Goal: Task Accomplishment & Management: Manage account settings

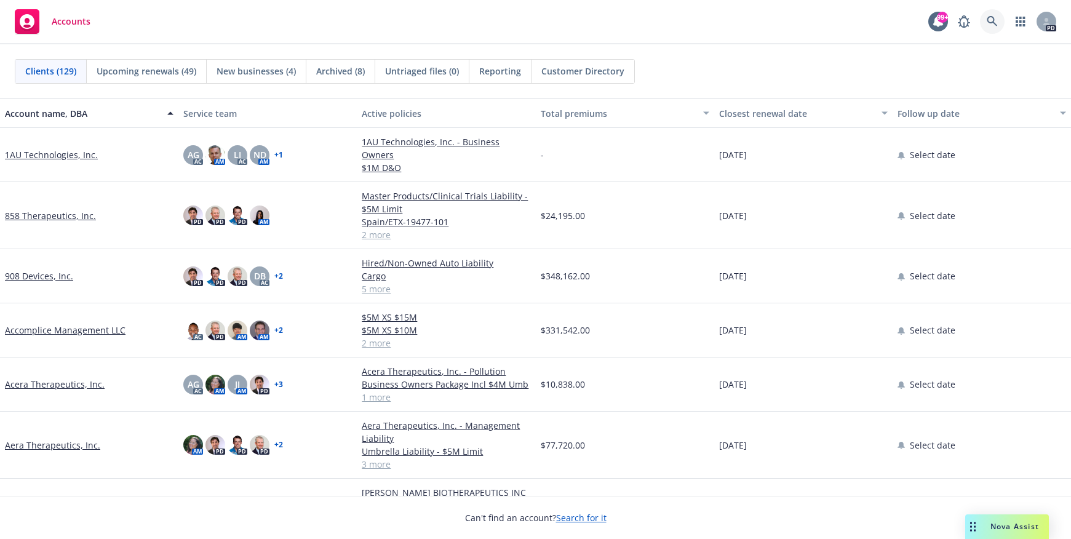
click at [991, 18] on icon at bounding box center [992, 21] width 11 height 11
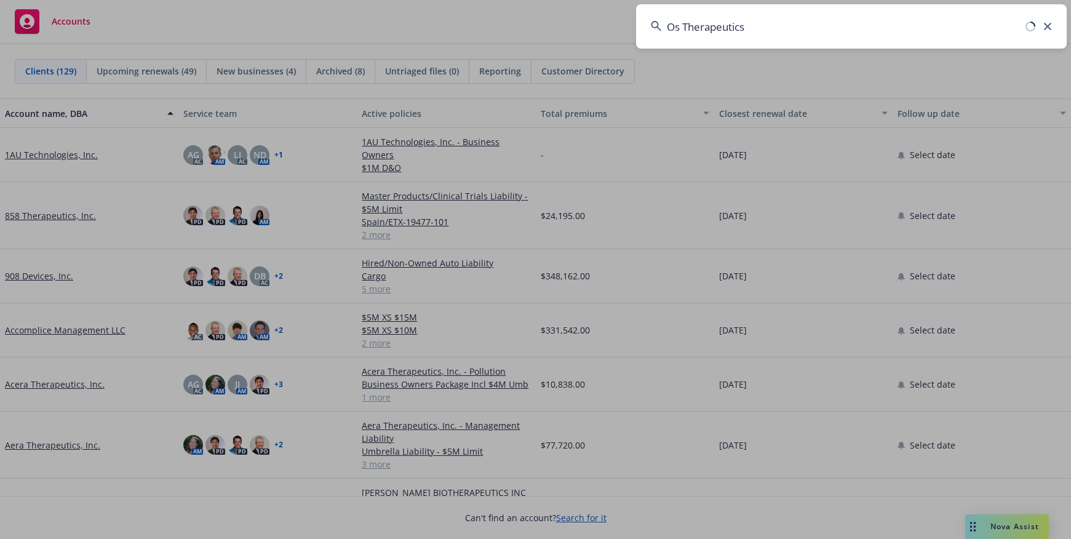
type input "Os Therapeutics"
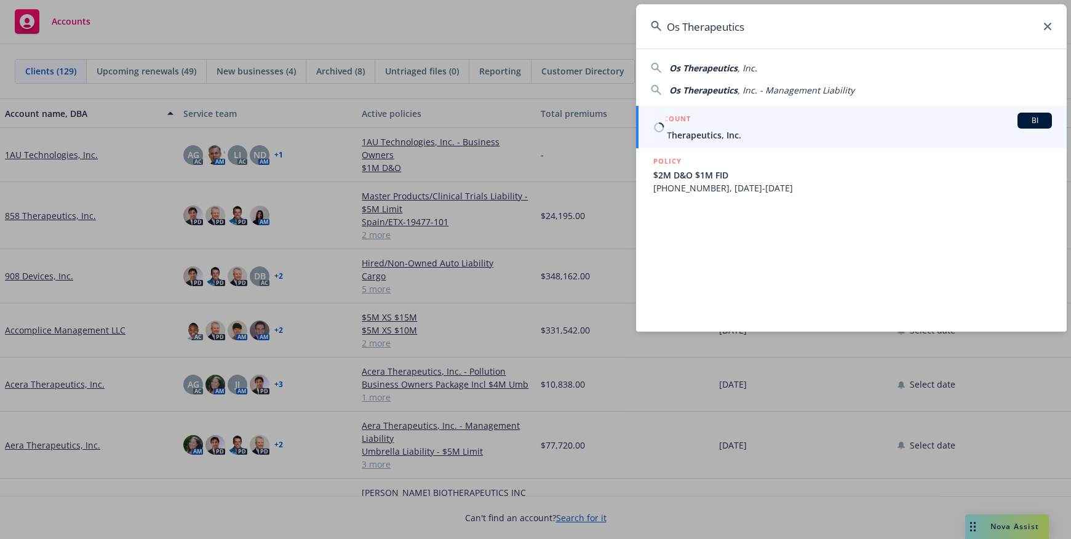
click at [717, 129] on span "Os Therapeutics, Inc." at bounding box center [852, 135] width 399 height 13
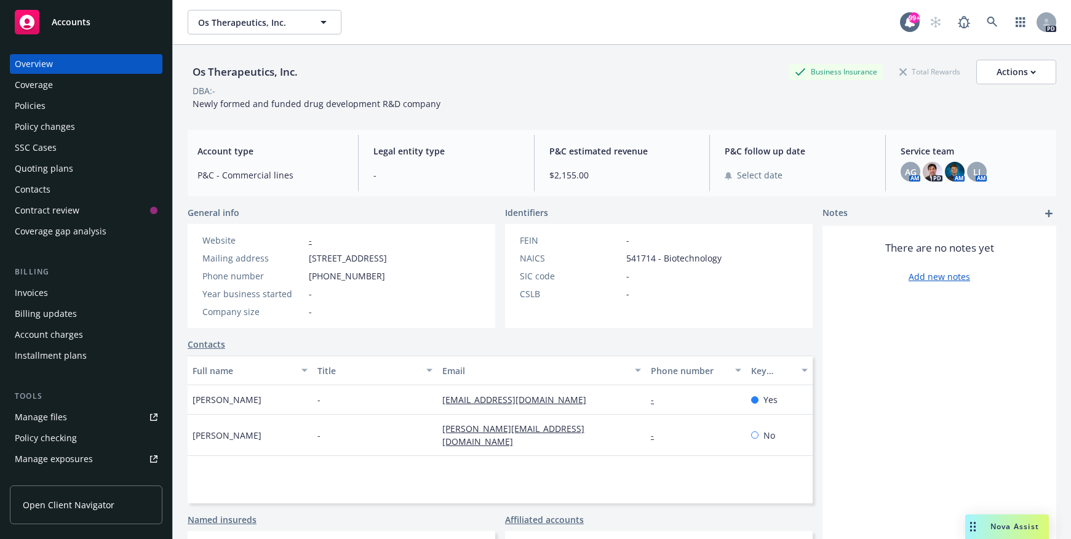
click at [38, 108] on div "Policies" at bounding box center [30, 106] width 31 height 20
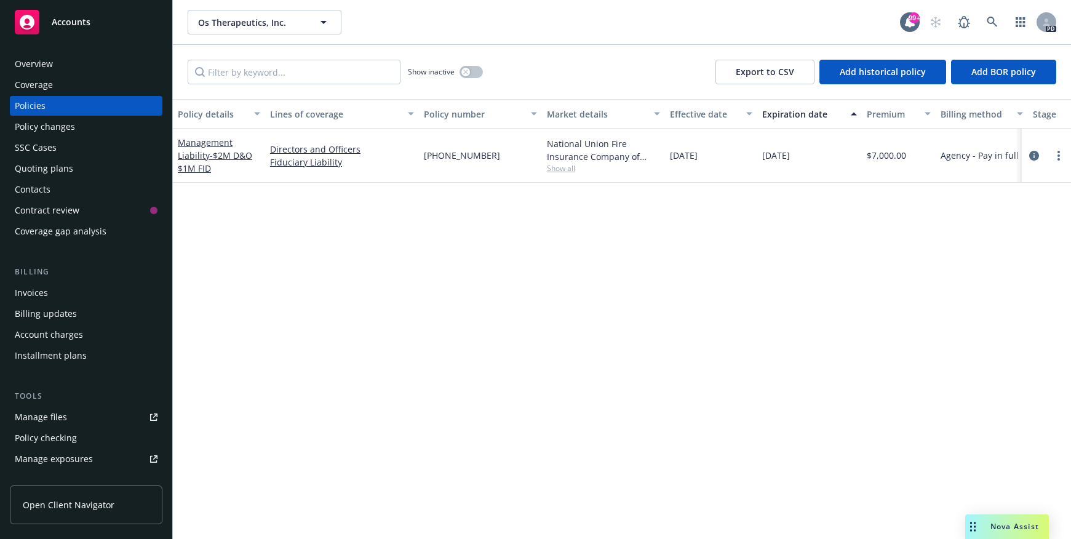
click at [46, 63] on div "Overview" at bounding box center [34, 64] width 38 height 20
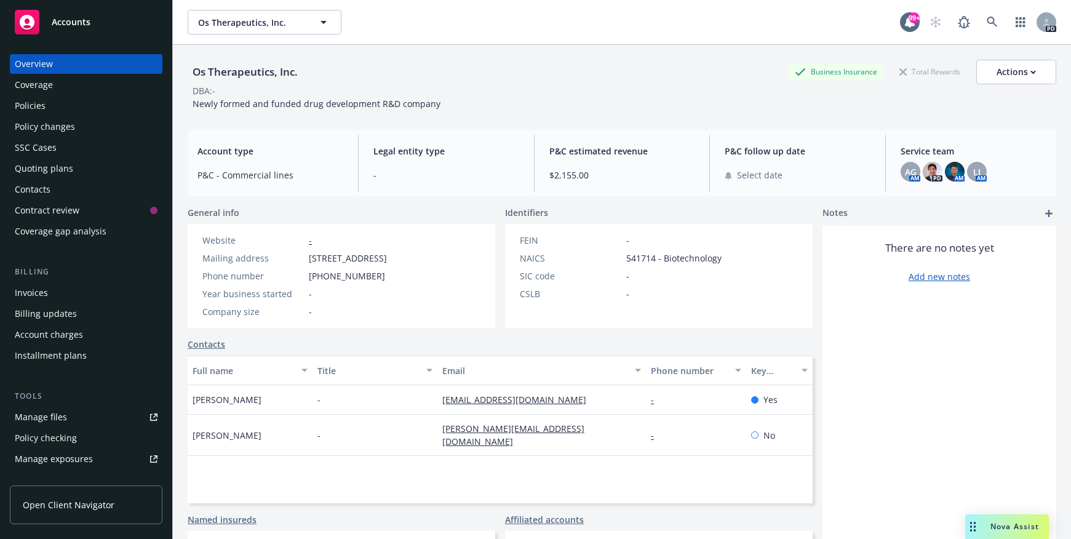
click at [68, 502] on span "Open Client Navigator" at bounding box center [69, 504] width 92 height 13
click at [987, 20] on icon at bounding box center [992, 22] width 11 height 11
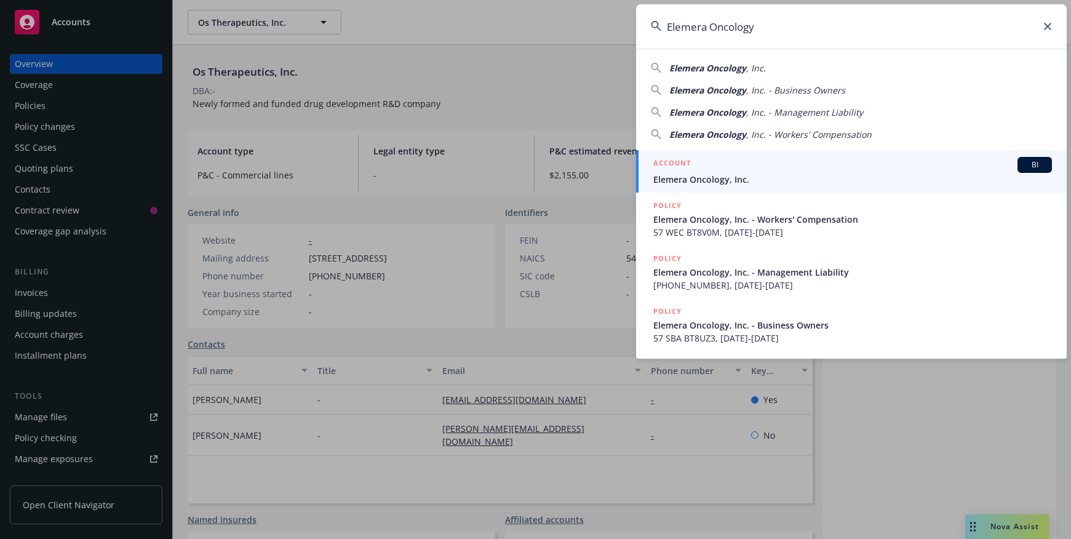
type input "Elemera Oncology"
click at [716, 180] on span "Elemera Oncology, Inc." at bounding box center [852, 179] width 399 height 13
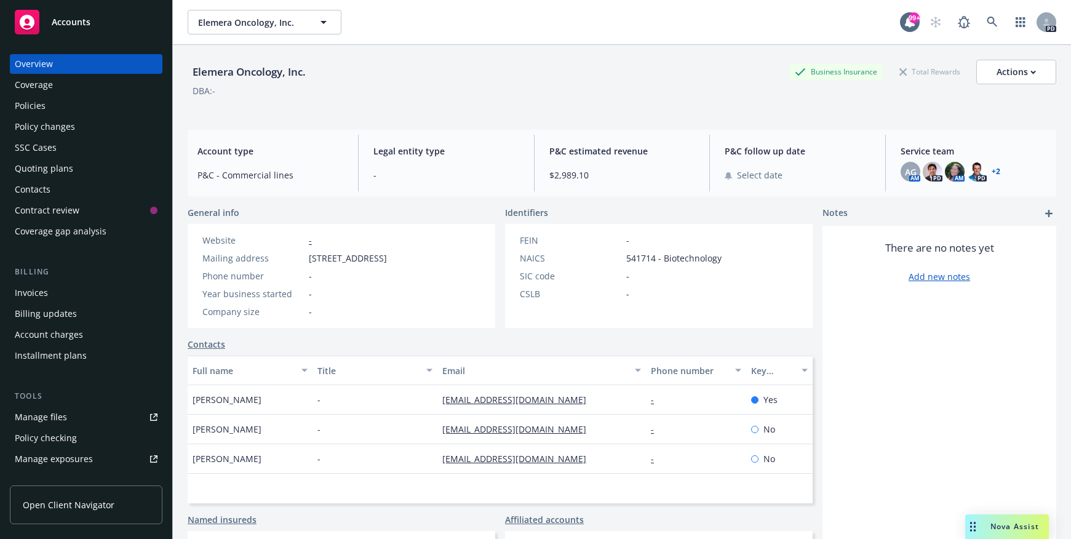
click at [18, 104] on div "Policies" at bounding box center [30, 106] width 31 height 20
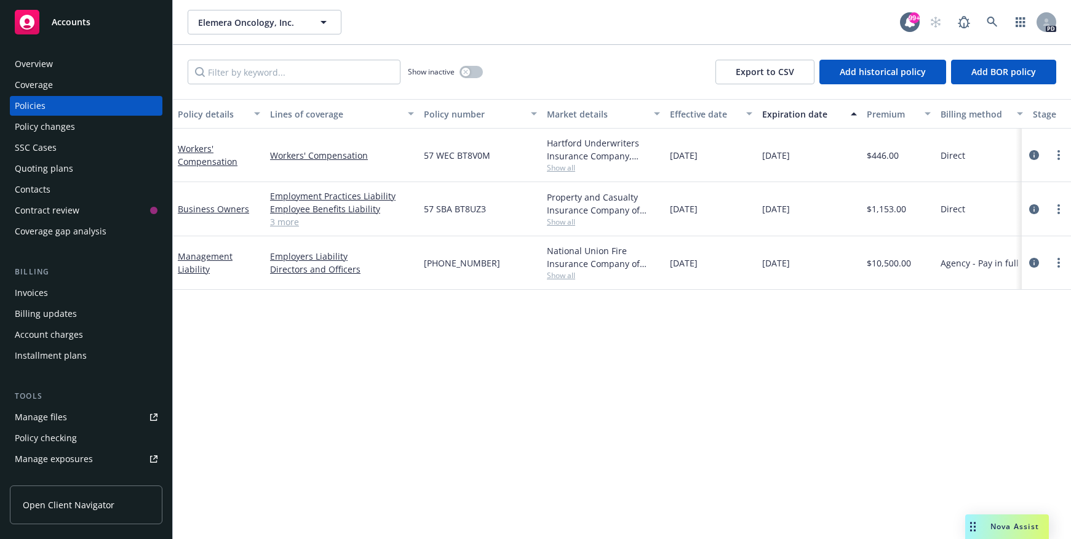
click at [42, 64] on div "Overview" at bounding box center [34, 64] width 38 height 20
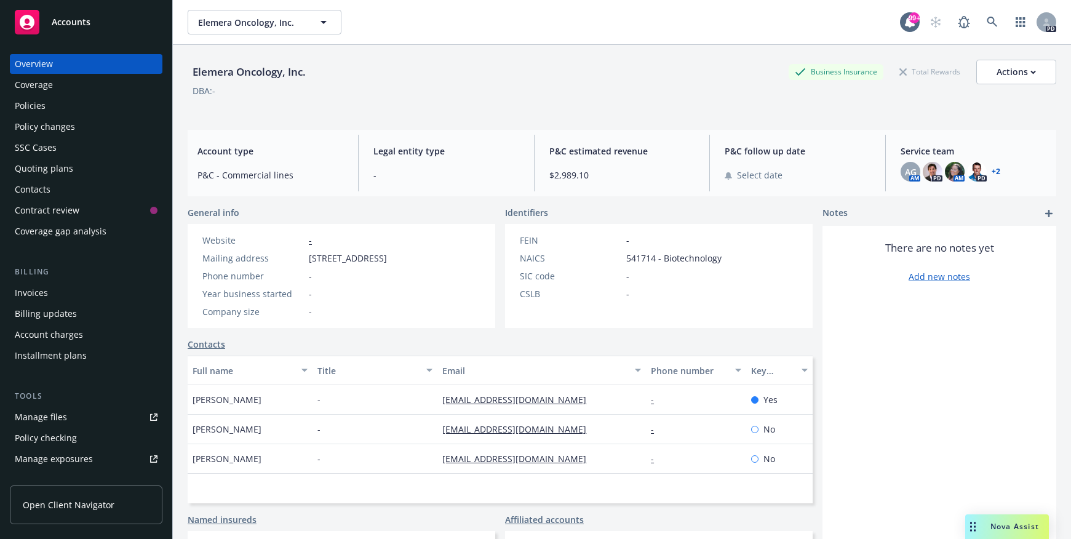
click at [87, 504] on span "Open Client Navigator" at bounding box center [69, 504] width 92 height 13
click at [987, 20] on icon at bounding box center [992, 22] width 10 height 10
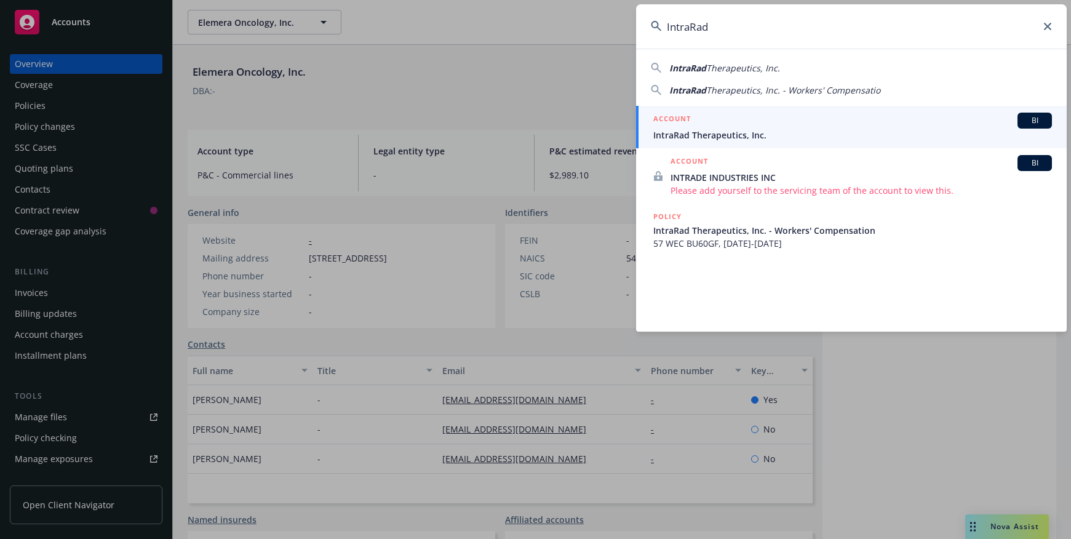
type input "IntraRad"
click at [719, 137] on span "IntraRad Therapeutics, Inc." at bounding box center [852, 135] width 399 height 13
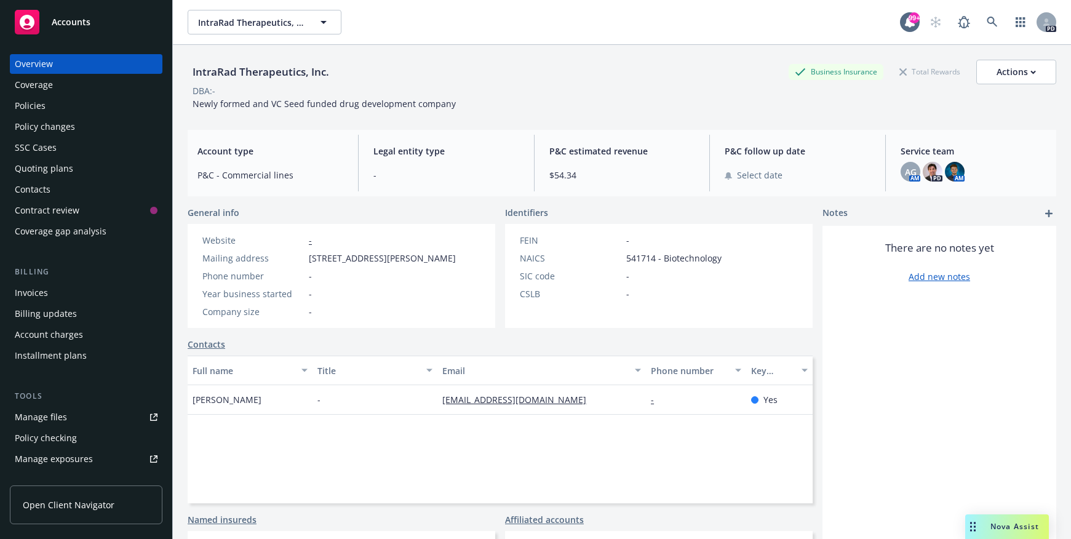
click at [52, 107] on div "Policies" at bounding box center [86, 106] width 143 height 20
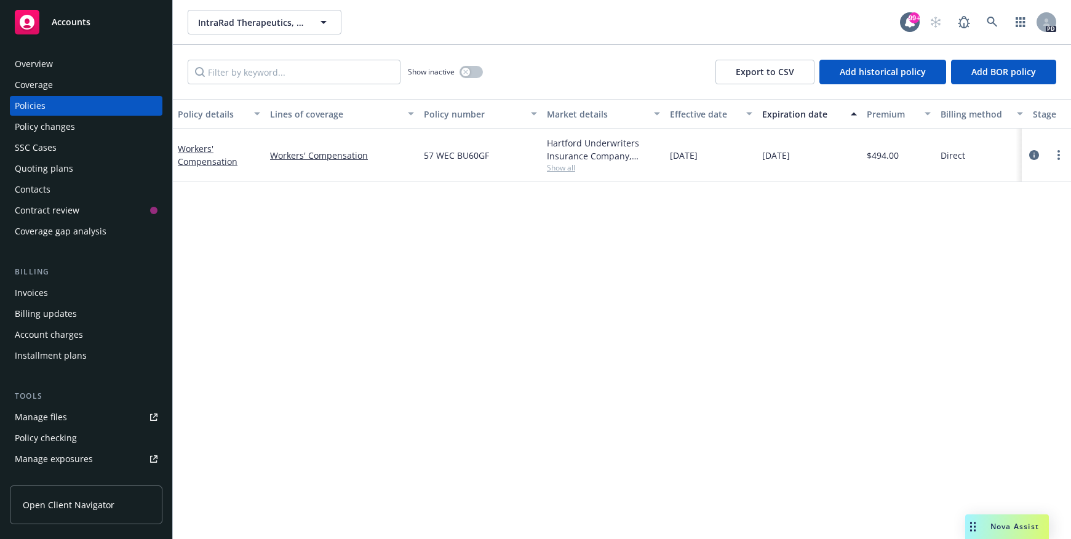
click at [45, 68] on div "Overview" at bounding box center [34, 64] width 38 height 20
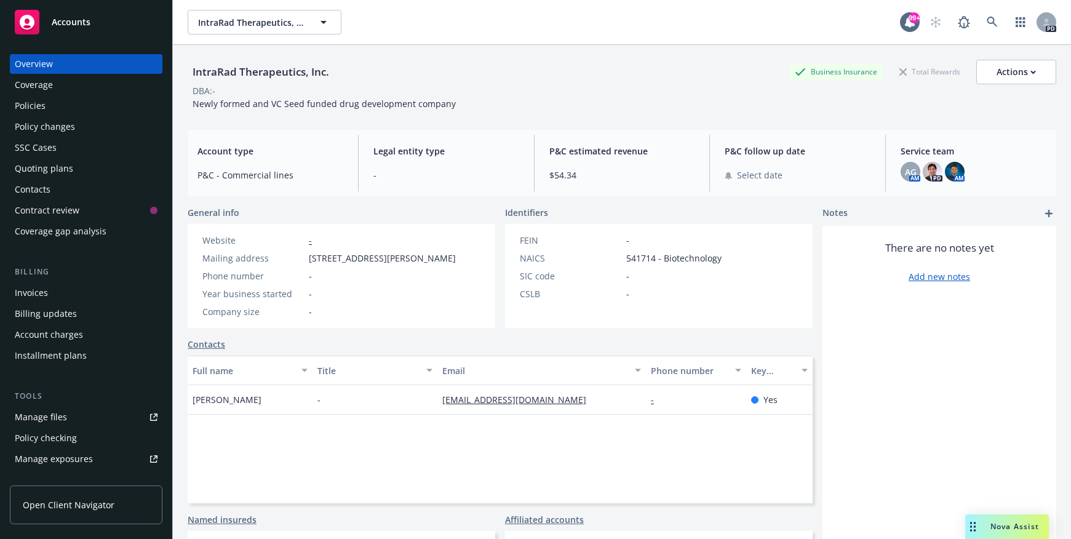
click at [72, 507] on span "Open Client Navigator" at bounding box center [69, 504] width 92 height 13
click at [987, 23] on icon at bounding box center [992, 22] width 10 height 10
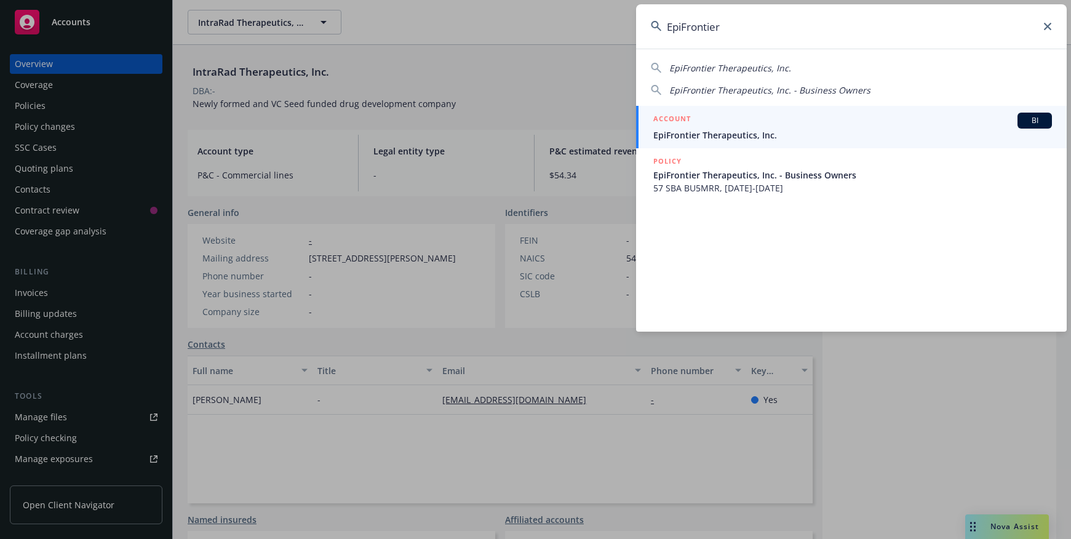
type input "EpiFrontier"
click at [739, 137] on span "EpiFrontier Therapeutics, Inc." at bounding box center [852, 135] width 399 height 13
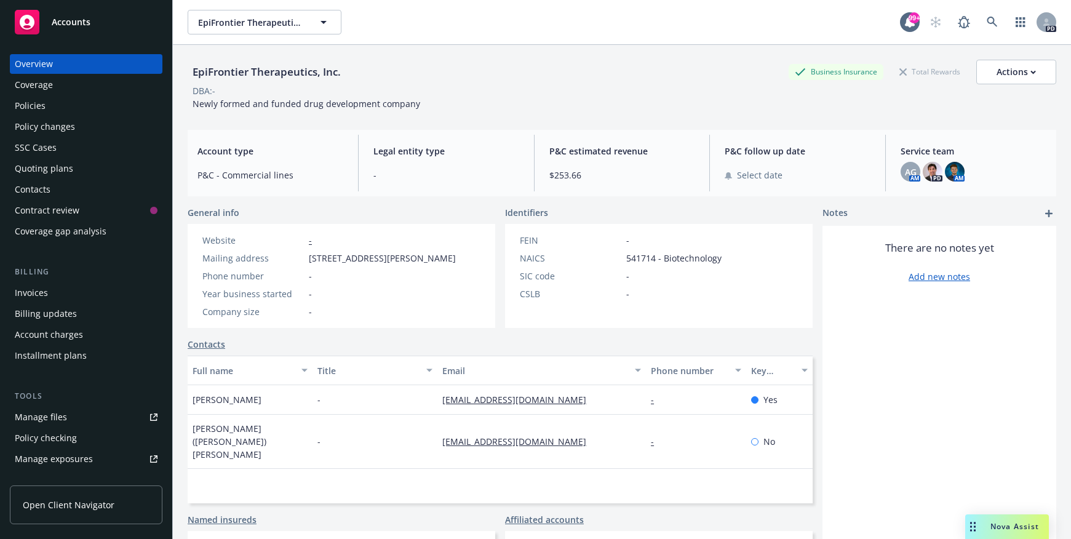
click at [33, 103] on div "Policies" at bounding box center [30, 106] width 31 height 20
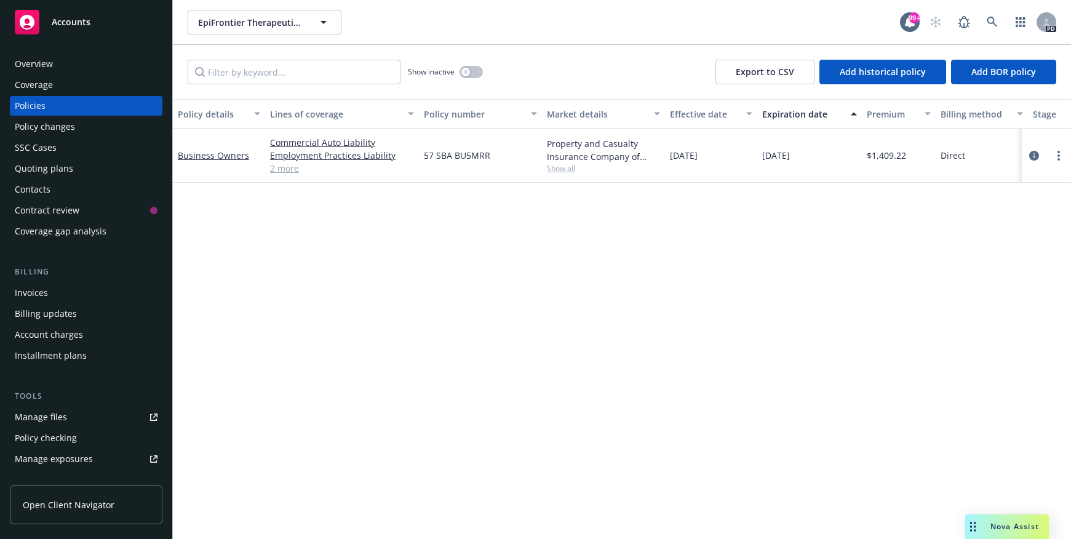
click at [41, 65] on div "Overview" at bounding box center [34, 64] width 38 height 20
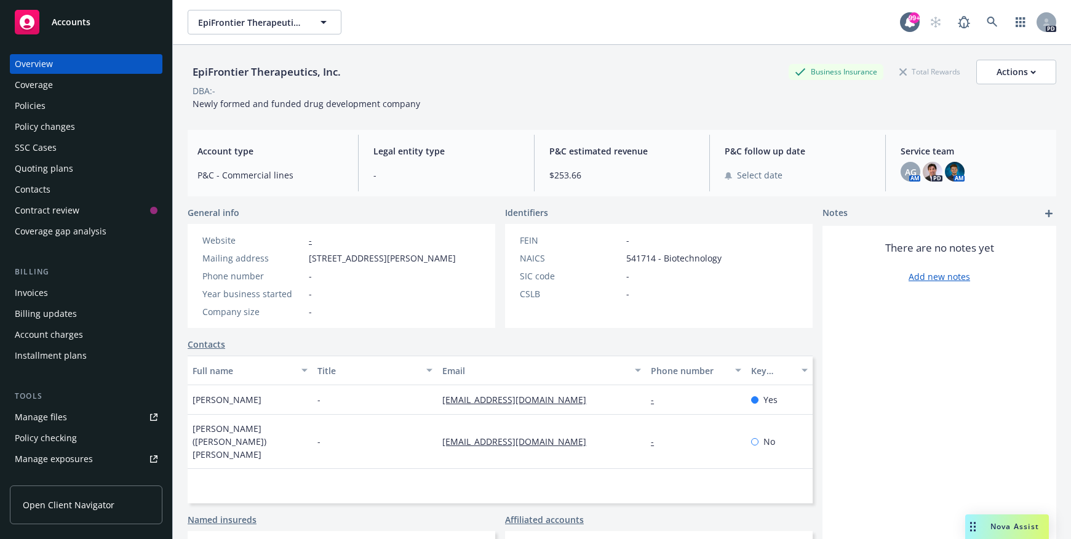
click at [58, 506] on span "Open Client Navigator" at bounding box center [69, 504] width 92 height 13
click at [987, 24] on icon at bounding box center [992, 22] width 11 height 11
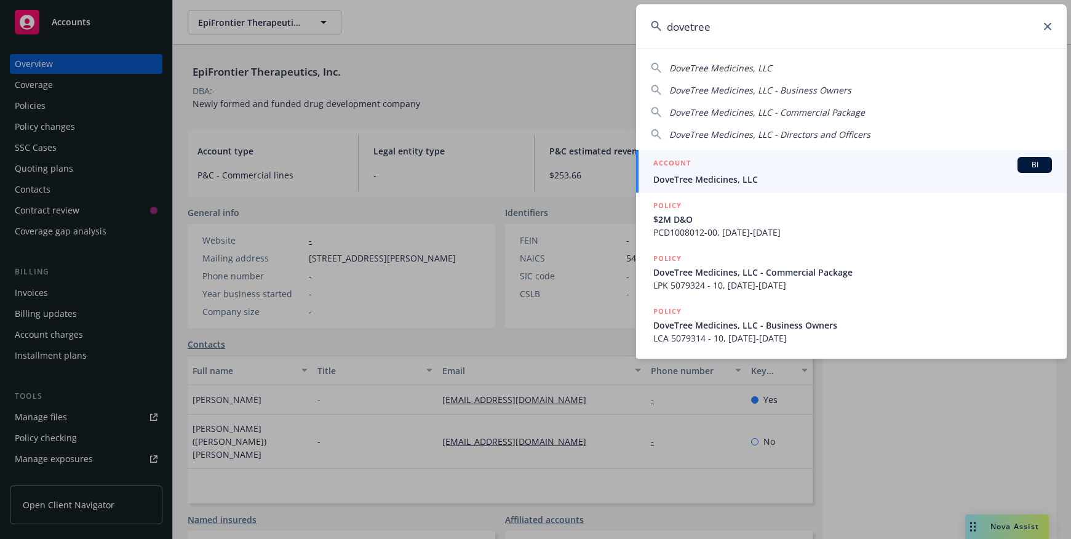
type input "dovetree"
click at [703, 173] on span "DoveTree Medicines, LLC" at bounding box center [852, 179] width 399 height 13
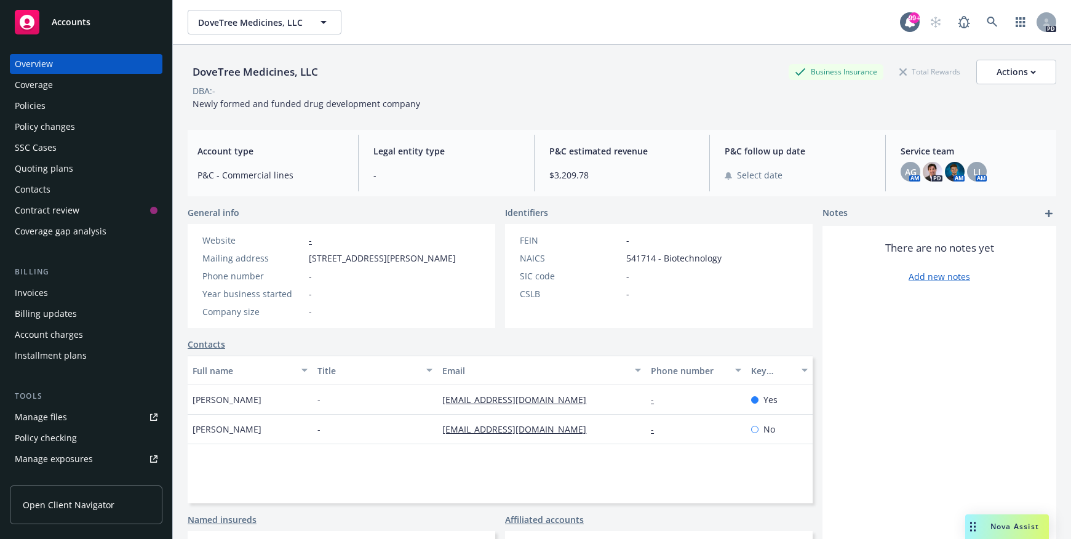
click at [46, 107] on div "Policies" at bounding box center [86, 106] width 143 height 20
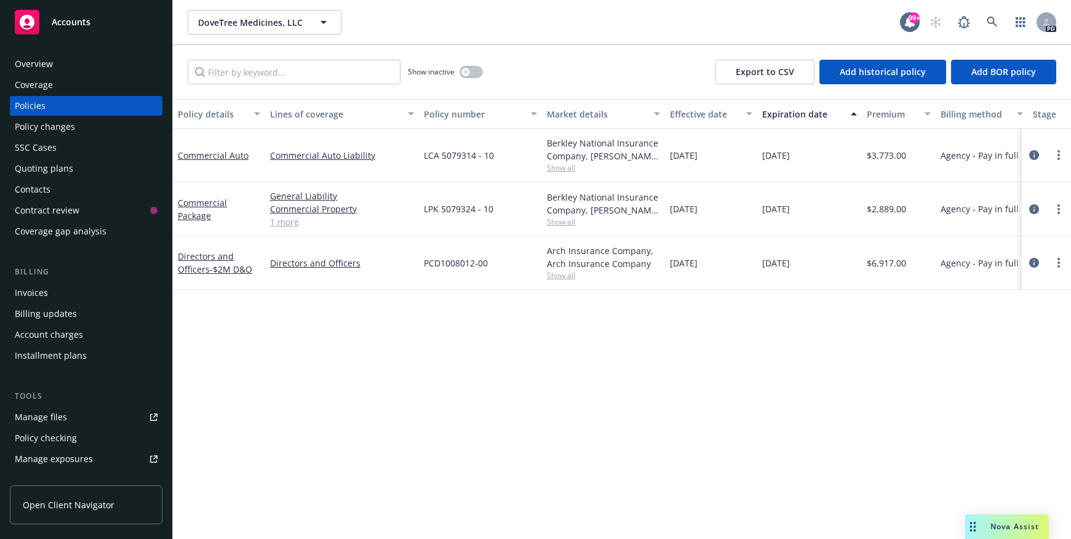
click at [28, 61] on div "Overview" at bounding box center [34, 64] width 38 height 20
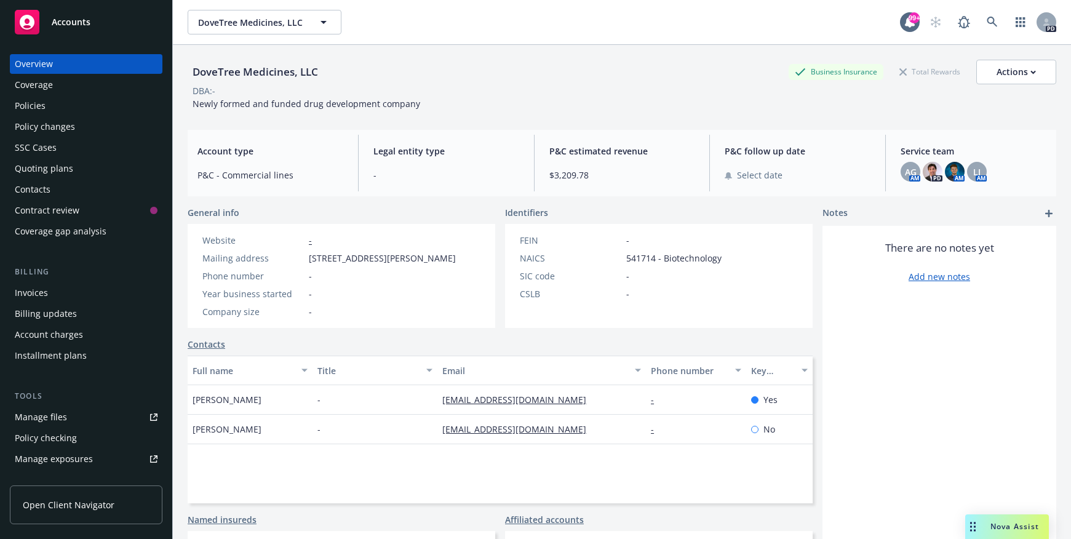
click at [89, 504] on span "Open Client Navigator" at bounding box center [69, 504] width 92 height 13
click at [38, 293] on div "Invoices" at bounding box center [31, 293] width 33 height 20
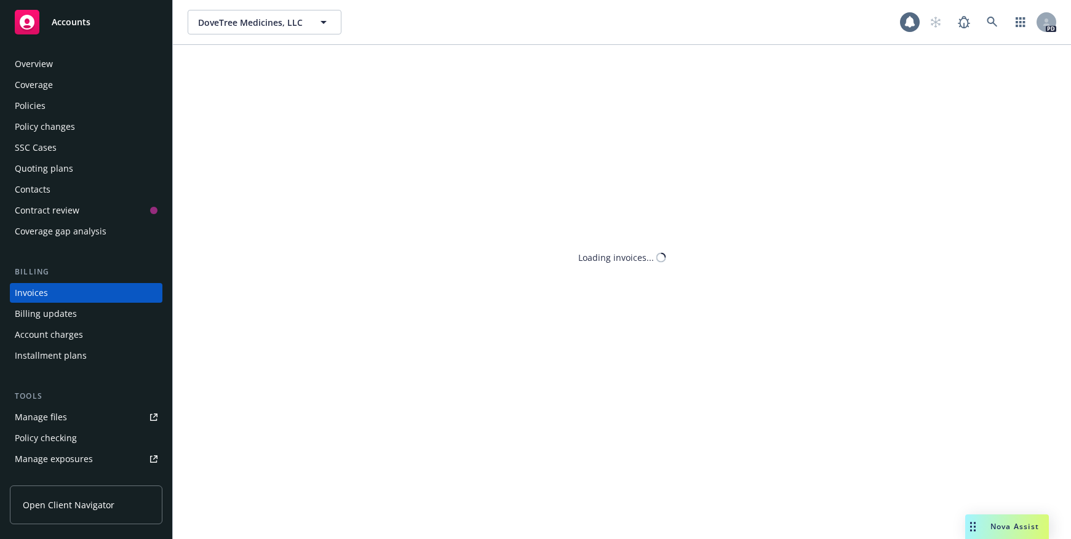
scroll to position [4, 0]
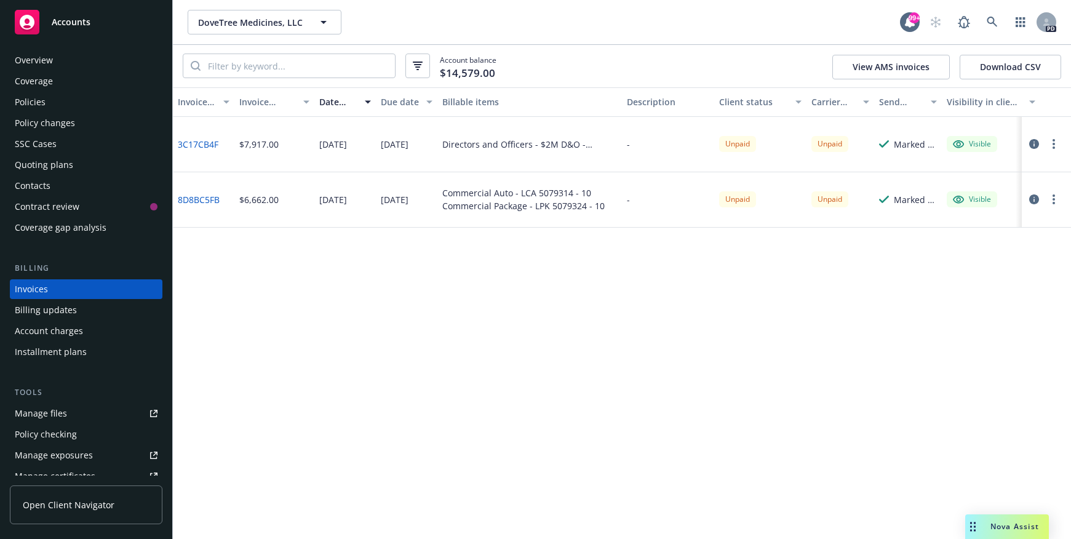
click at [31, 100] on div "Policies" at bounding box center [30, 102] width 31 height 20
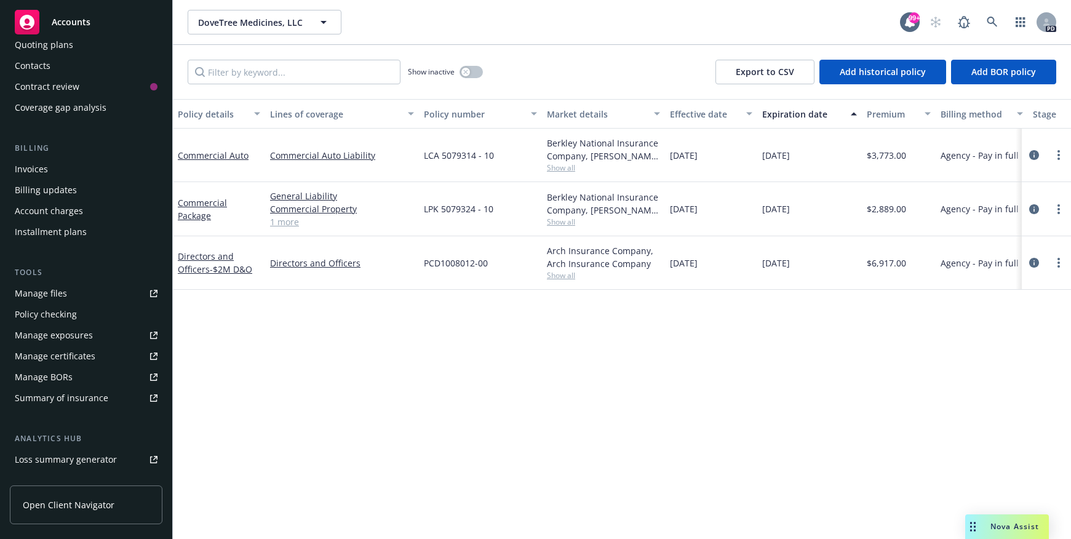
scroll to position [123, 0]
click at [93, 506] on span "Open Client Navigator" at bounding box center [69, 504] width 92 height 13
click at [990, 22] on icon at bounding box center [992, 22] width 11 height 11
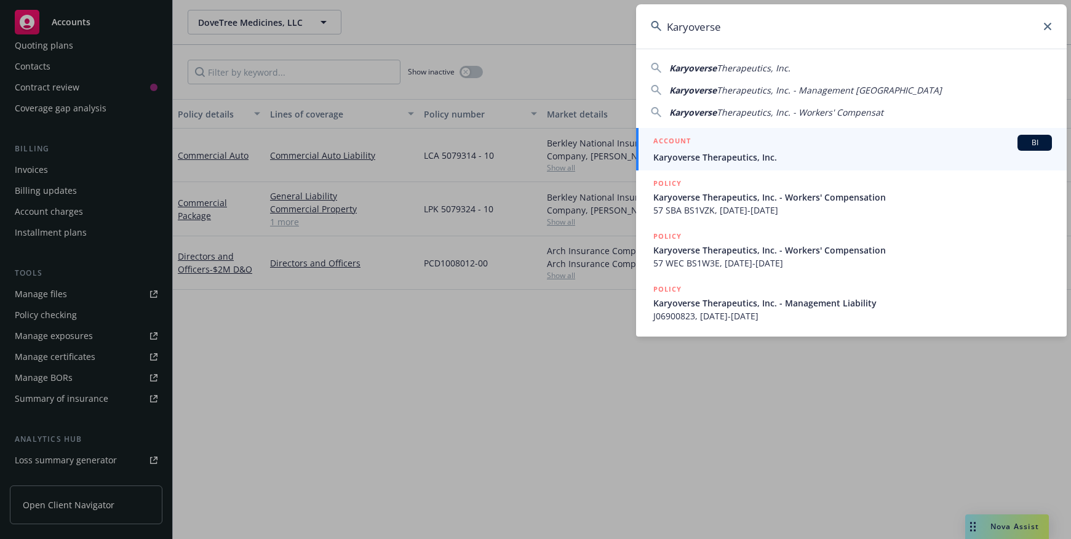
type input "Karyoverse"
click at [754, 156] on span "Karyoverse Therapeutics, Inc." at bounding box center [852, 157] width 399 height 13
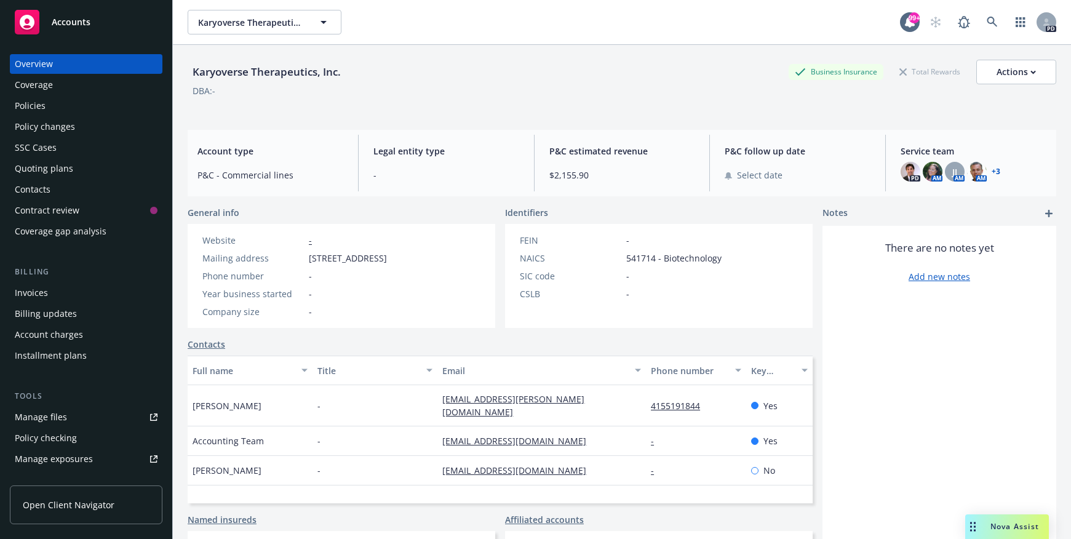
click at [38, 108] on div "Policies" at bounding box center [30, 106] width 31 height 20
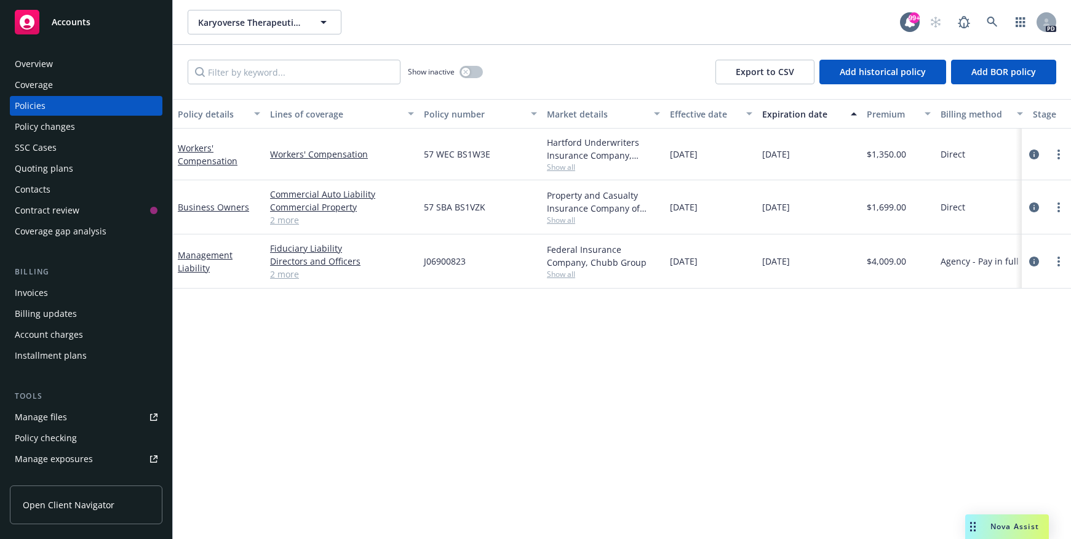
click at [42, 62] on div "Overview" at bounding box center [34, 64] width 38 height 20
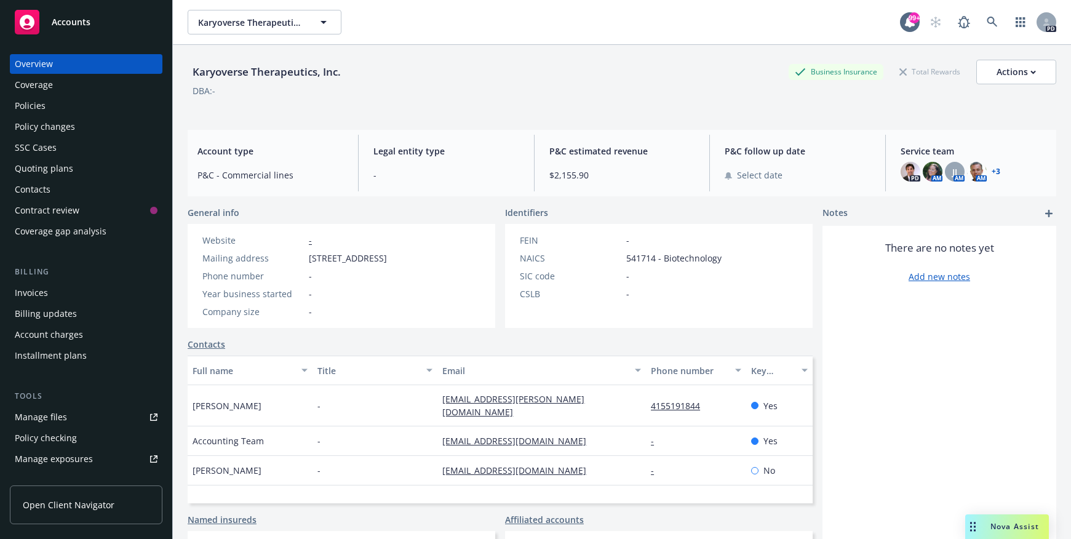
click at [76, 502] on span "Open Client Navigator" at bounding box center [69, 504] width 92 height 13
click at [987, 24] on icon at bounding box center [992, 22] width 11 height 11
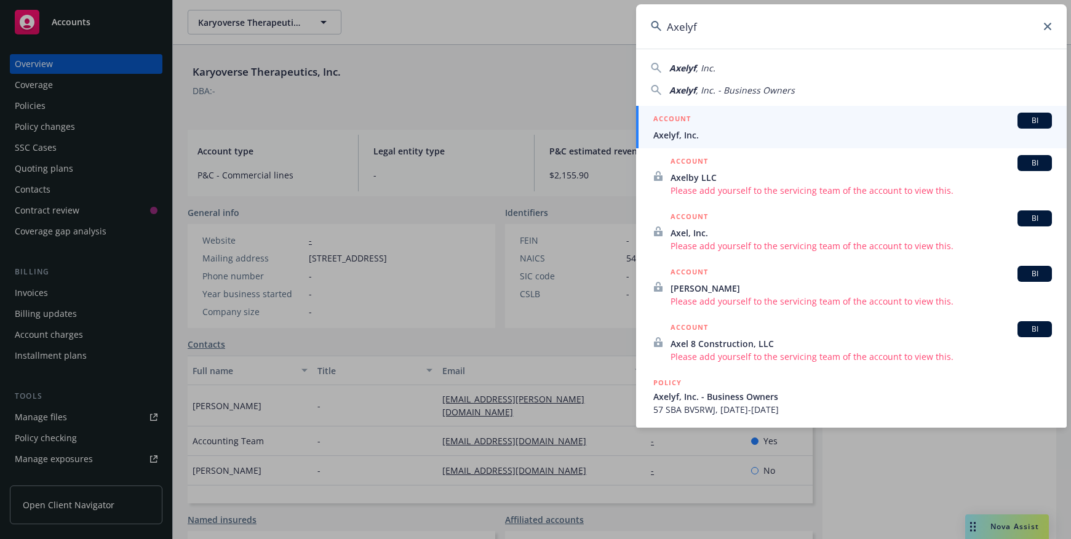
type input "Axelyf"
click at [694, 138] on span "Axelyf, Inc." at bounding box center [852, 135] width 399 height 13
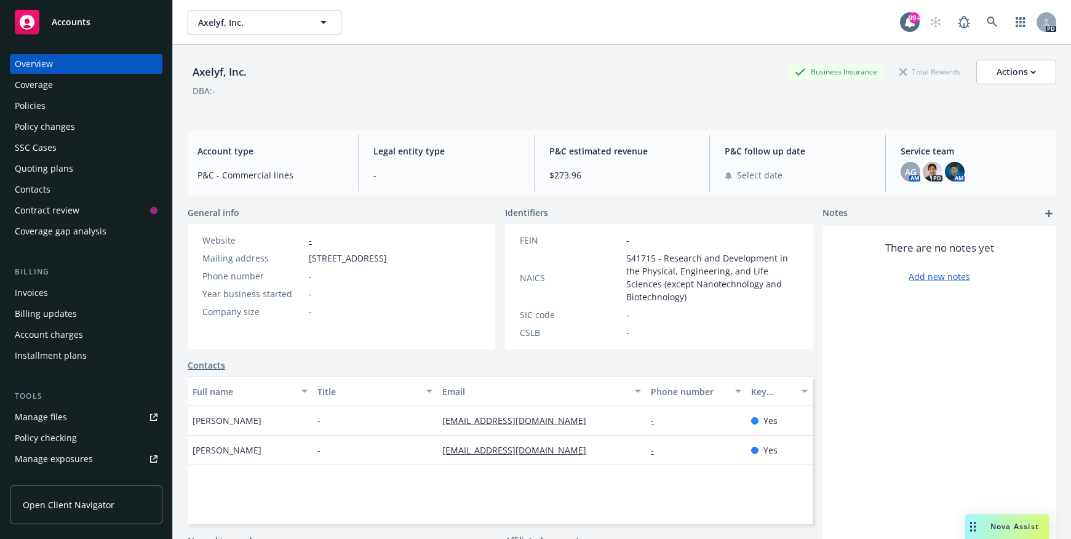
click at [42, 109] on div "Policies" at bounding box center [30, 106] width 31 height 20
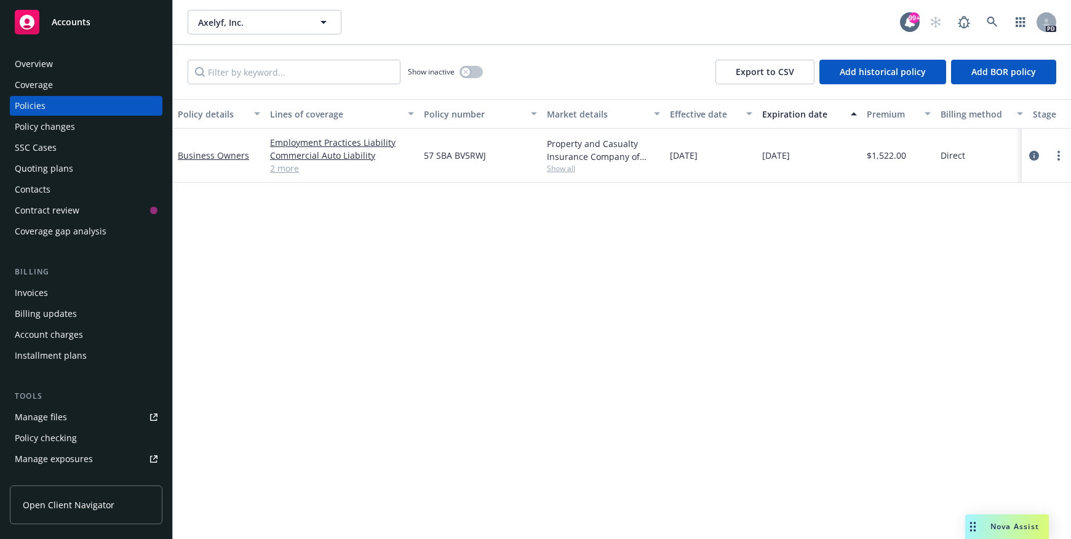
click at [46, 65] on div "Overview" at bounding box center [34, 64] width 38 height 20
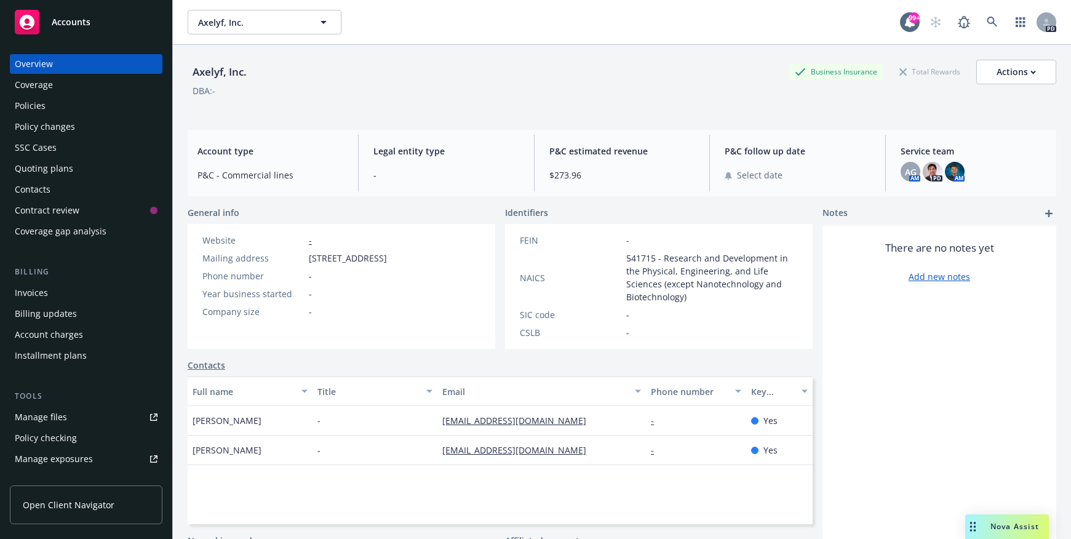
click at [53, 501] on span "Open Client Navigator" at bounding box center [69, 504] width 92 height 13
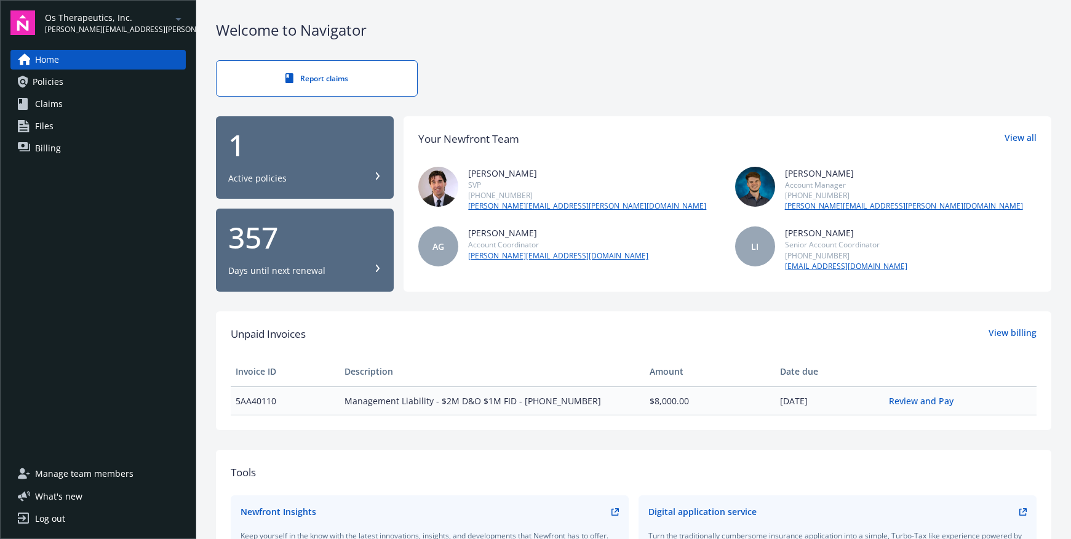
click at [87, 473] on span "Manage team members" at bounding box center [84, 474] width 98 height 20
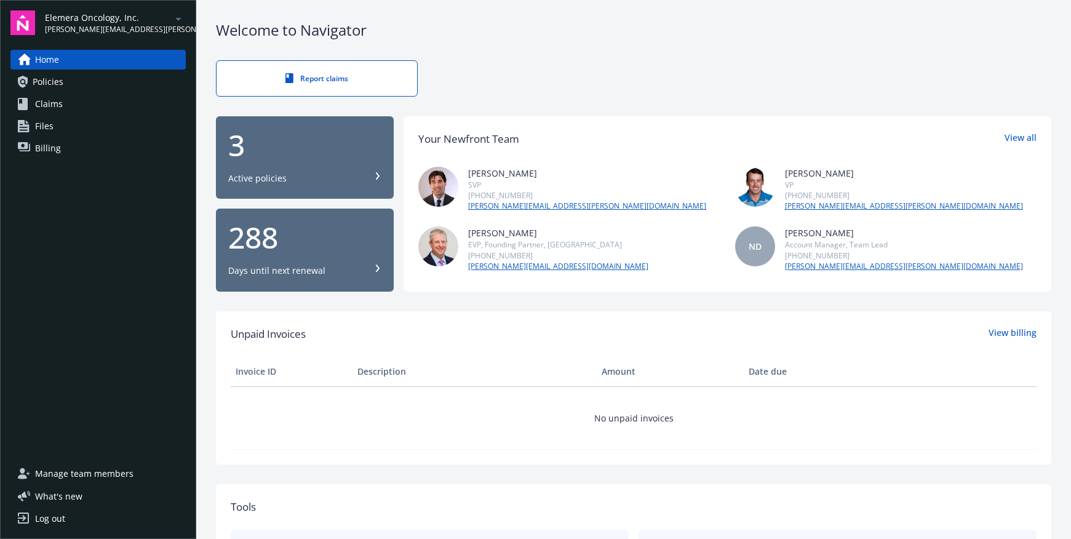
click at [100, 472] on span "Manage team members" at bounding box center [84, 474] width 98 height 20
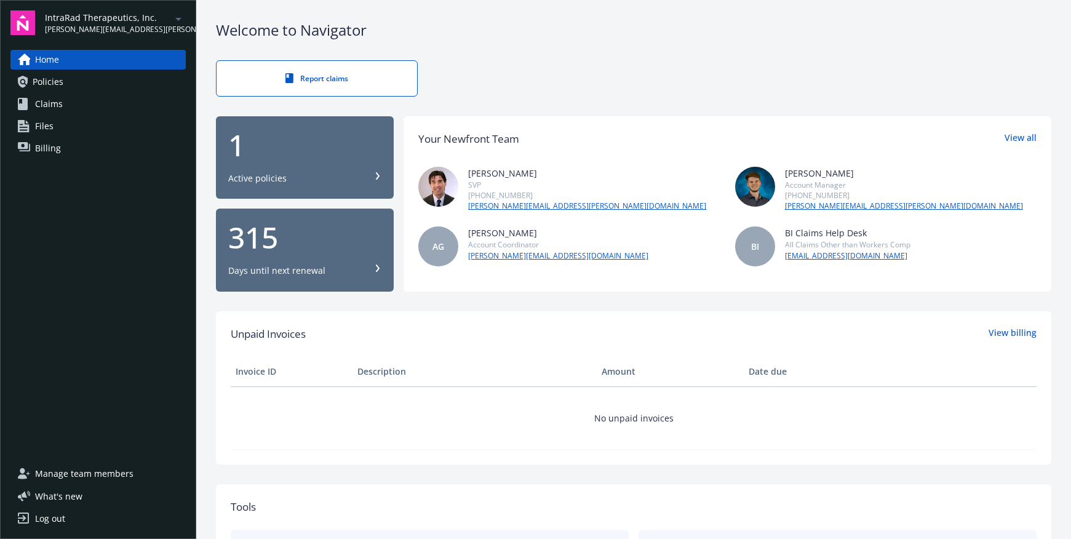
click at [77, 468] on span "Manage team members" at bounding box center [84, 474] width 98 height 20
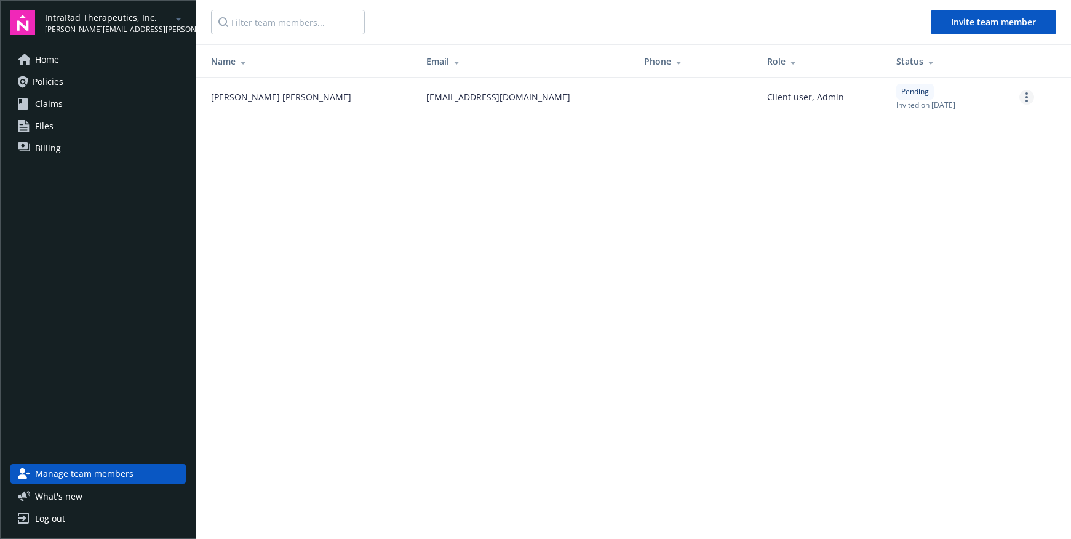
click at [1028, 99] on link "more" at bounding box center [1026, 97] width 15 height 15
click at [961, 122] on link "Re-send invite" at bounding box center [979, 122] width 108 height 25
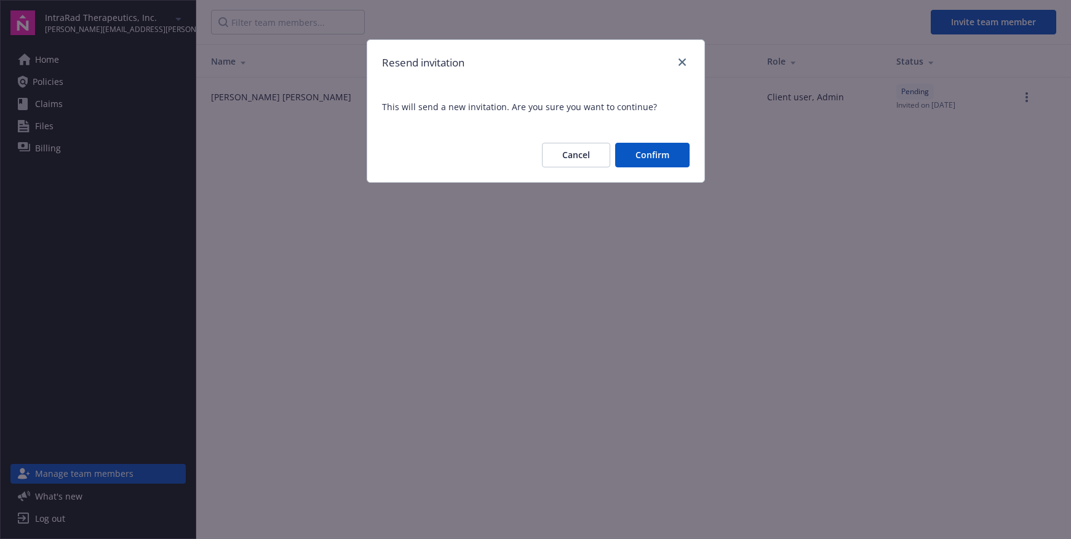
click at [650, 156] on button "Confirm" at bounding box center [652, 155] width 74 height 25
click at [683, 63] on icon "close" at bounding box center [681, 61] width 7 height 7
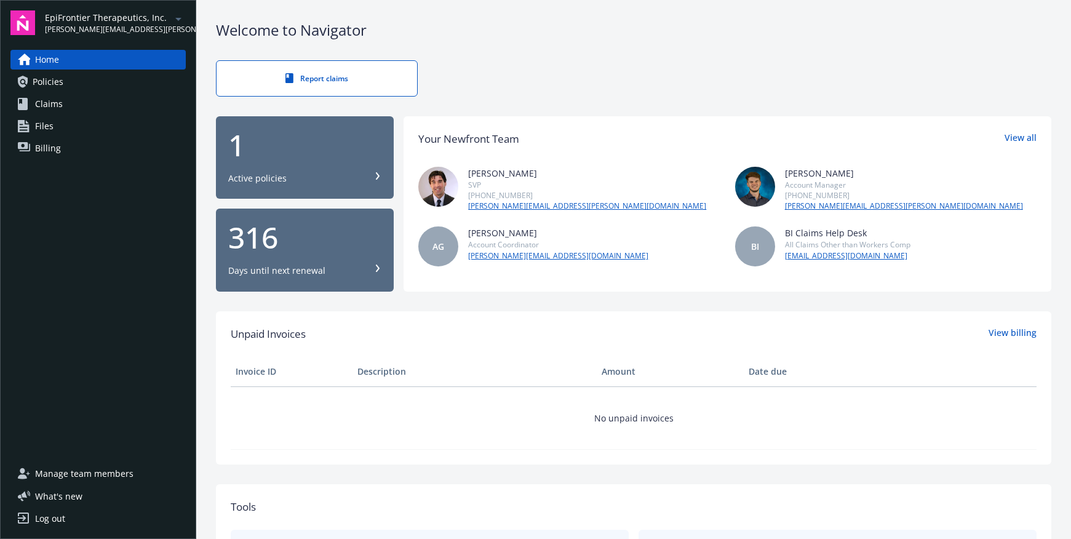
click at [62, 474] on span "Manage team members" at bounding box center [84, 474] width 98 height 20
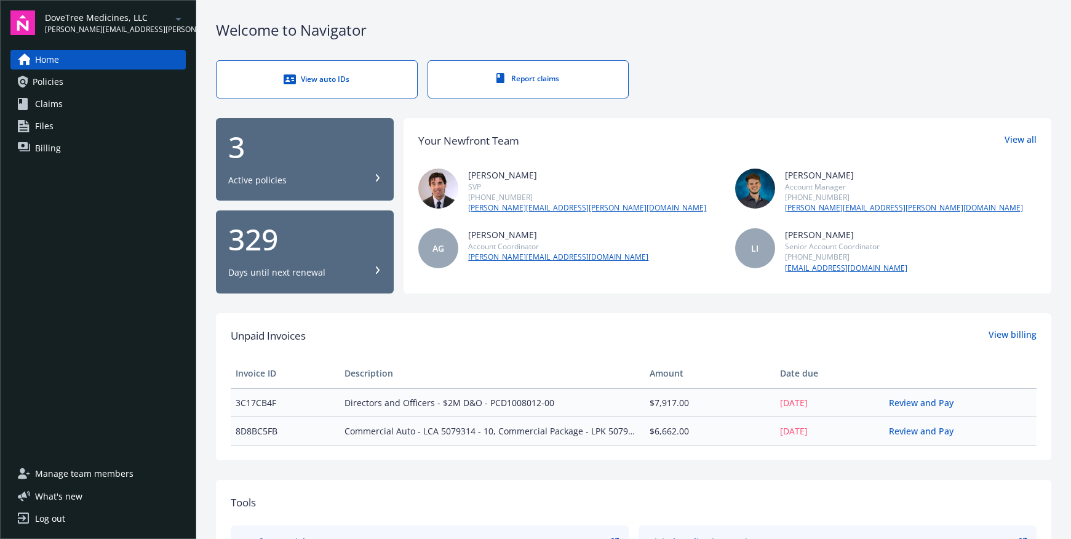
click at [101, 472] on span "Manage team members" at bounding box center [84, 474] width 98 height 20
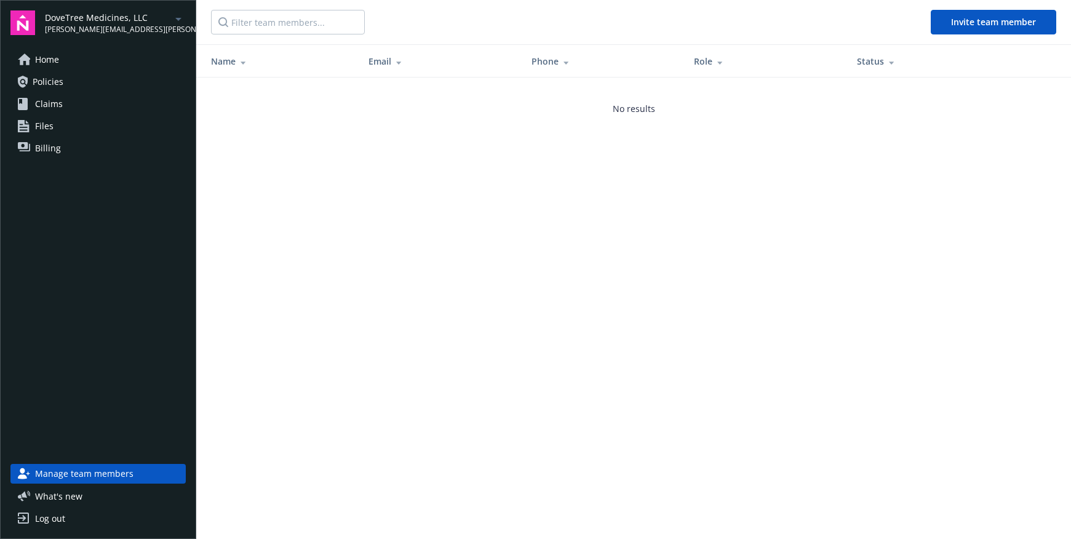
click at [57, 60] on span "Home" at bounding box center [47, 60] width 24 height 20
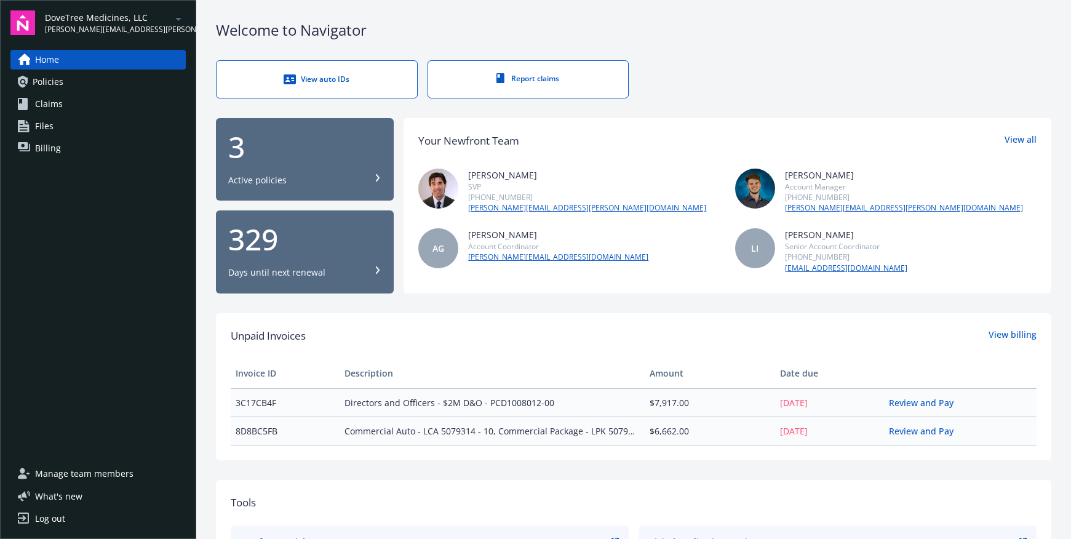
click at [88, 474] on span "Manage team members" at bounding box center [84, 474] width 98 height 20
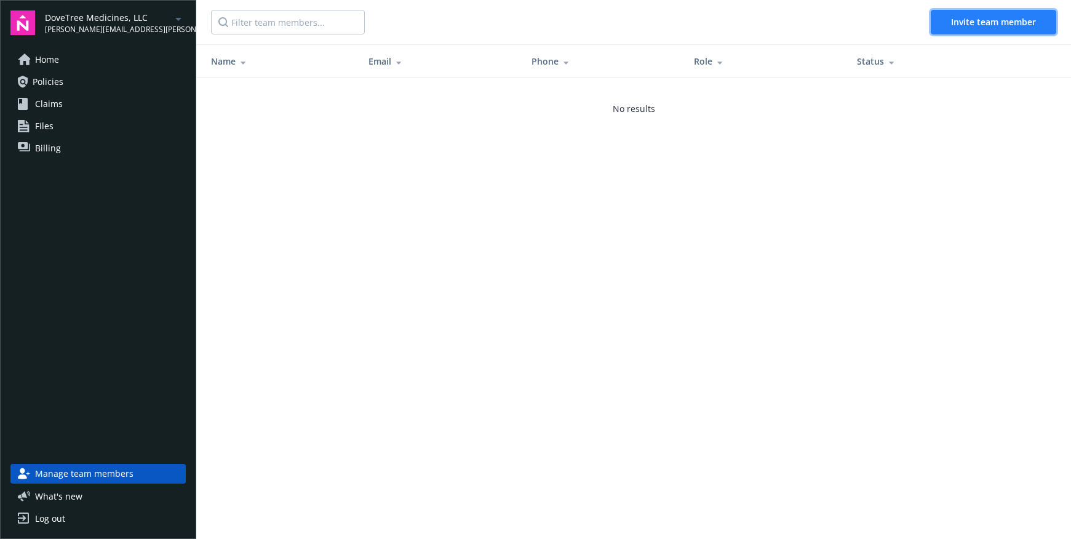
click at [972, 21] on span "Invite team member" at bounding box center [993, 22] width 85 height 12
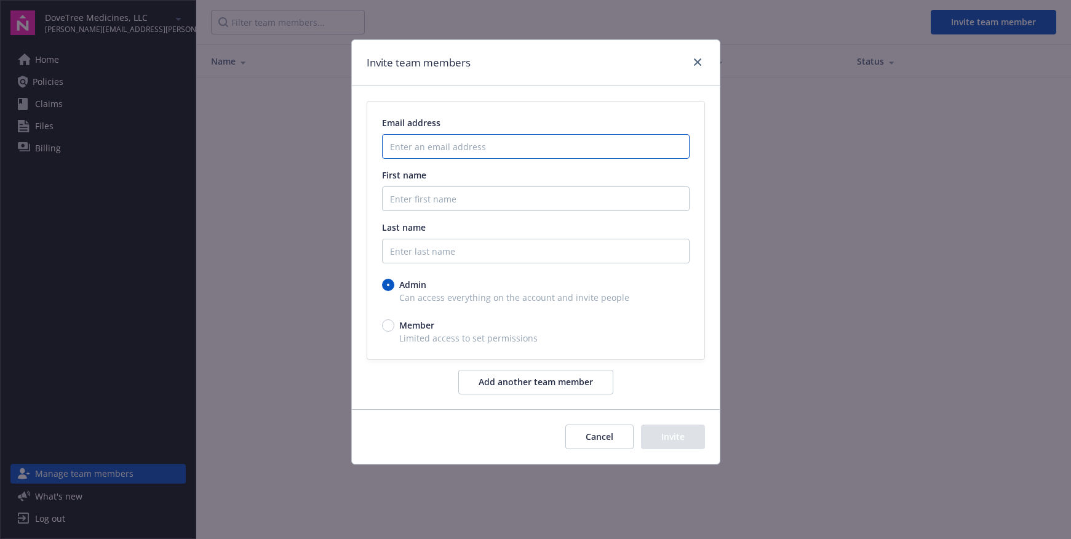
click at [394, 148] on input "Enter an email address" at bounding box center [536, 146] width 308 height 25
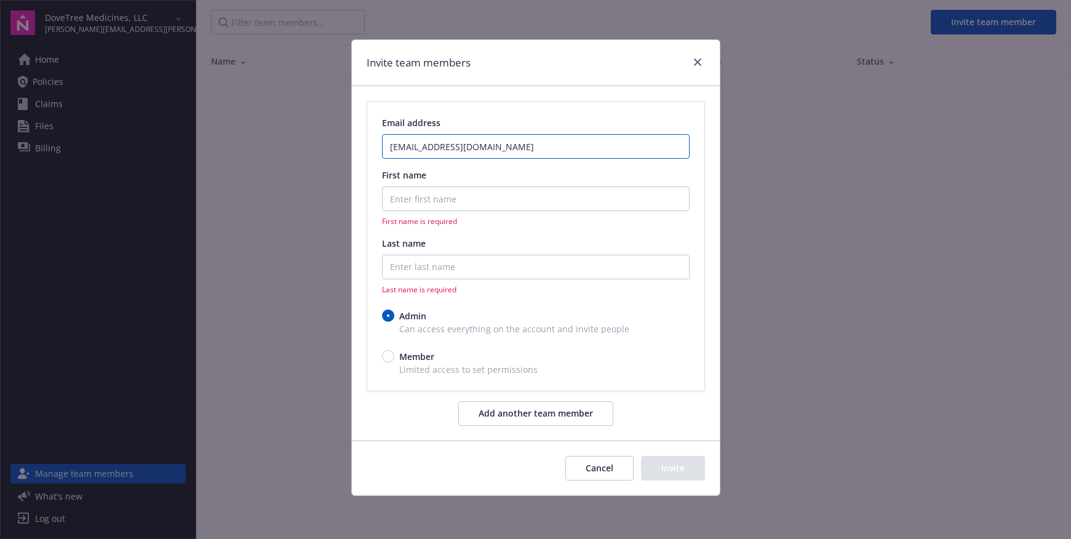
type input "rgaffey@dovetreemed.com"
click at [391, 195] on input "First name" at bounding box center [536, 198] width 308 height 25
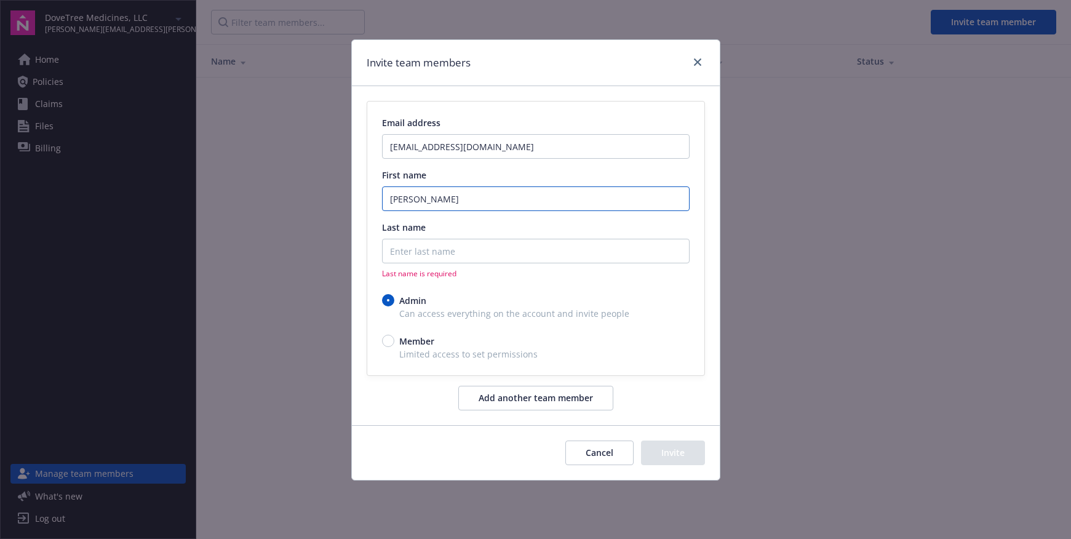
type input "Rob"
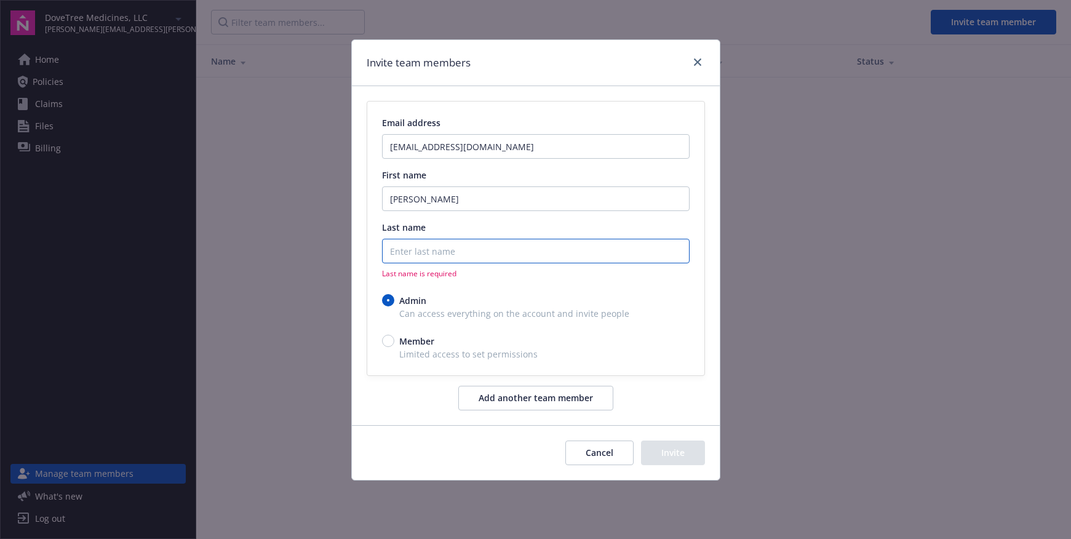
click at [397, 252] on input "Last name" at bounding box center [536, 251] width 308 height 25
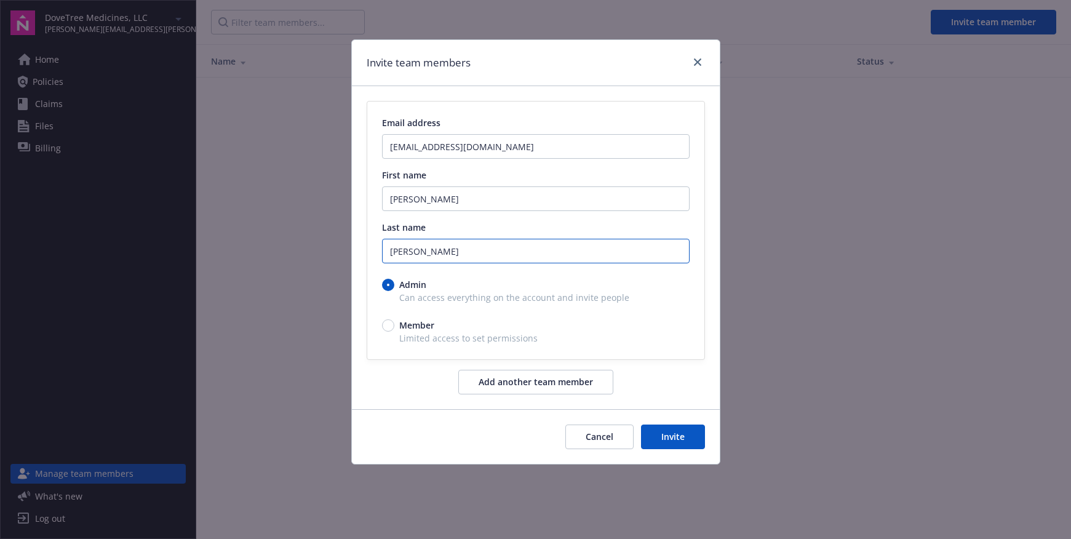
type input "Gaffey"
click at [678, 435] on button "Invite" at bounding box center [673, 436] width 64 height 25
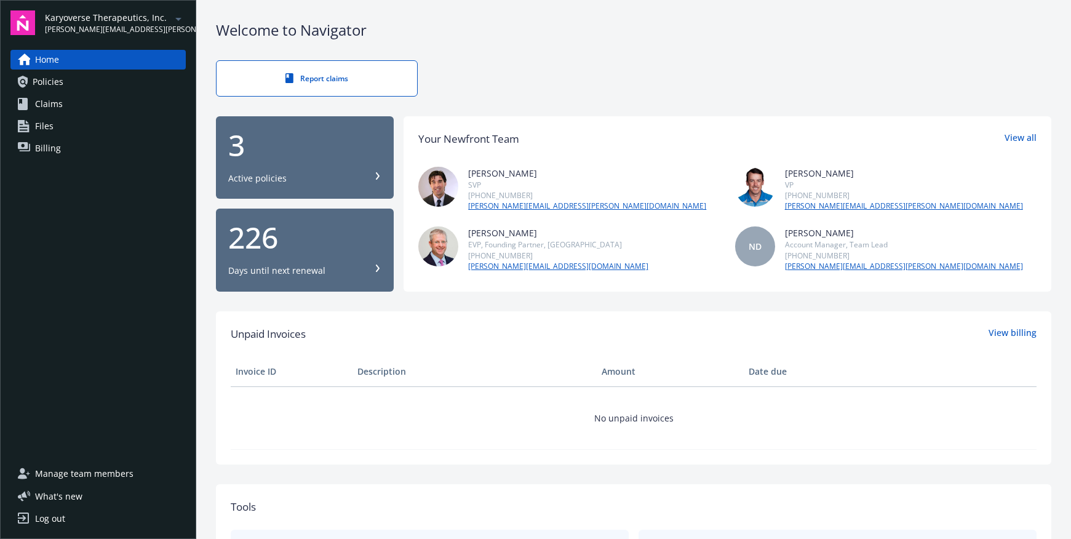
click at [104, 471] on span "Manage team members" at bounding box center [84, 474] width 98 height 20
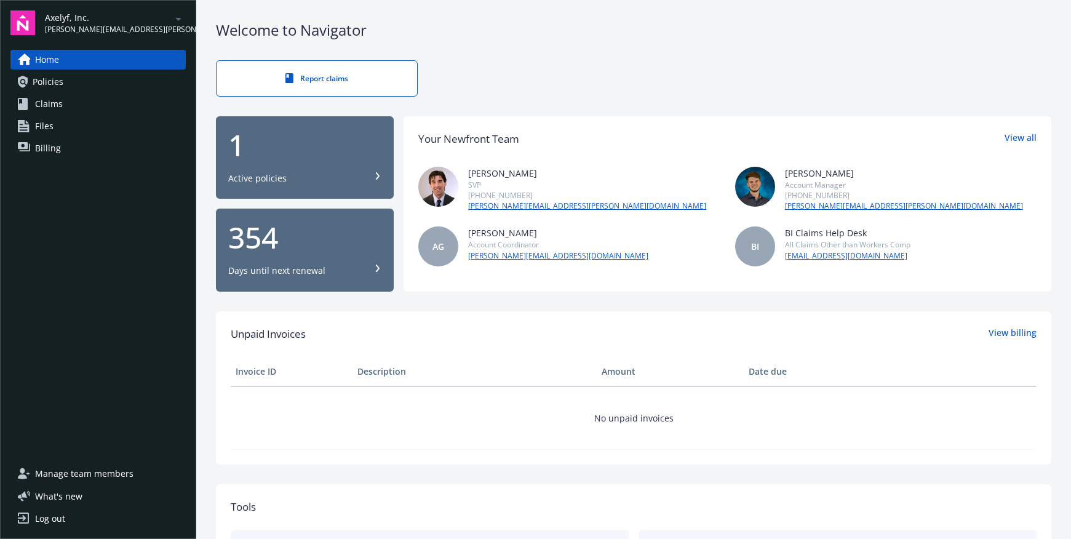
click at [68, 477] on span "Manage team members" at bounding box center [84, 474] width 98 height 20
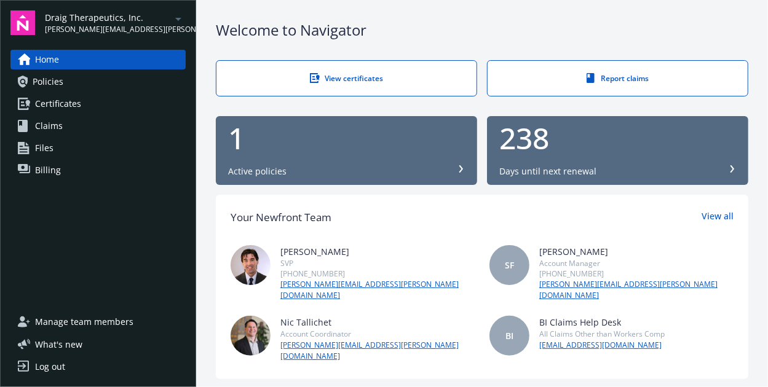
click at [49, 325] on span "Manage team members" at bounding box center [84, 322] width 98 height 20
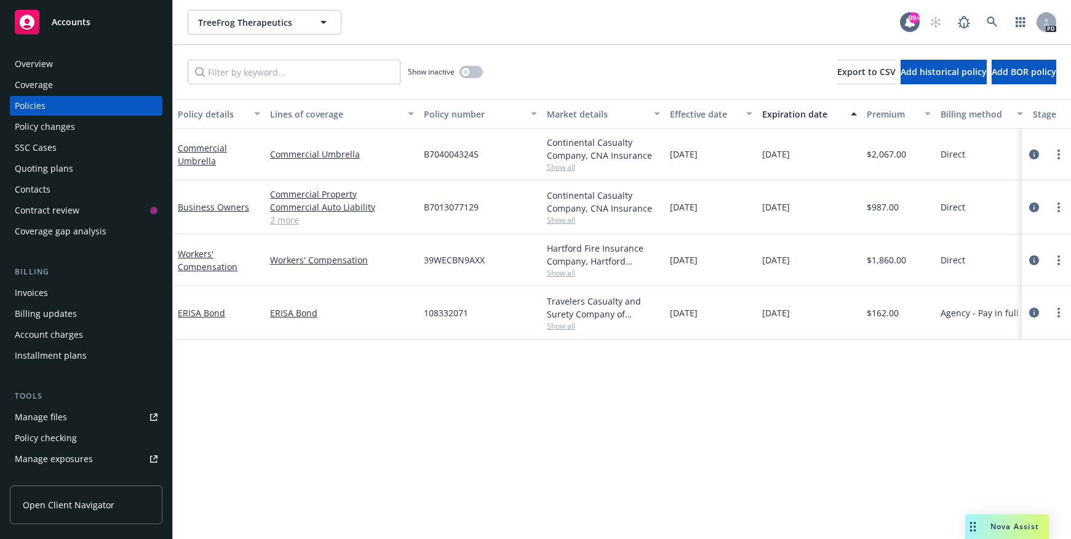
click at [58, 59] on div "Overview" at bounding box center [86, 64] width 143 height 20
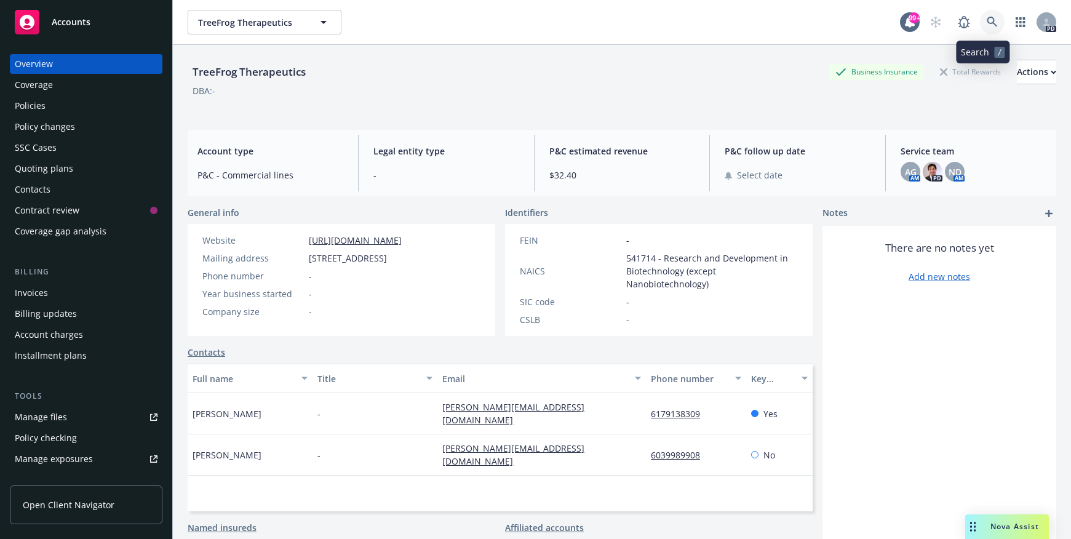
click at [987, 22] on icon at bounding box center [992, 22] width 11 height 11
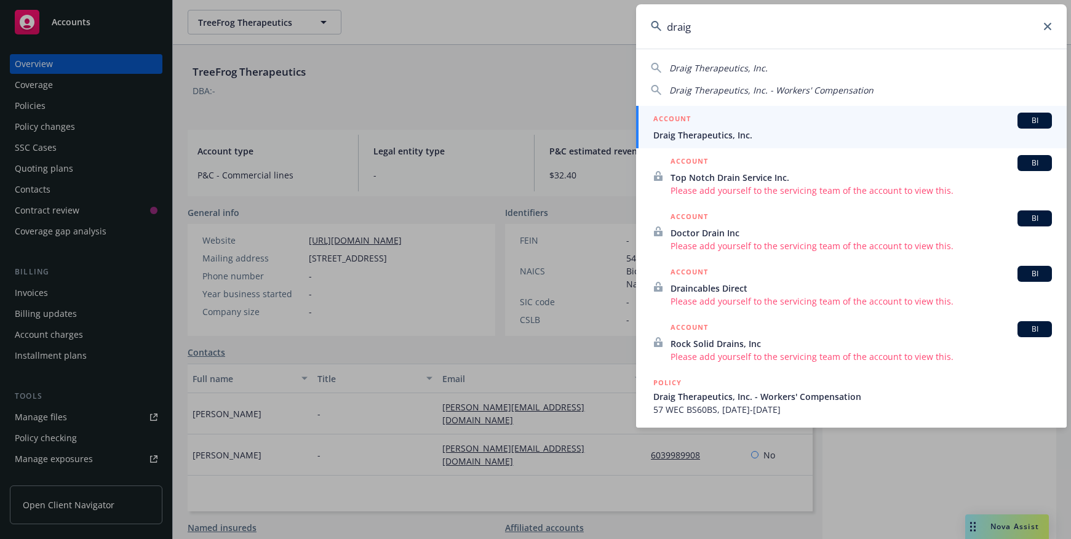
type input "draig"
click at [725, 138] on span "Draig Therapeutics, Inc." at bounding box center [852, 135] width 399 height 13
